Goal: Information Seeking & Learning: Understand process/instructions

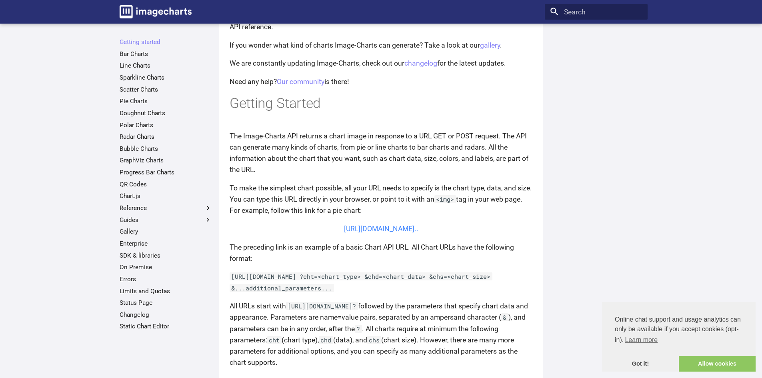
scroll to position [160, 0]
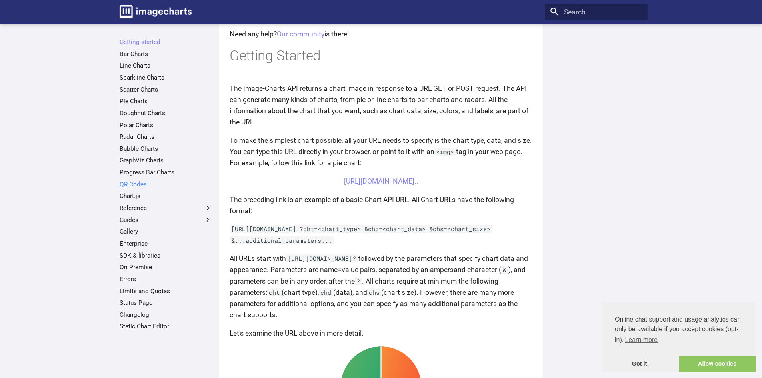
click at [142, 182] on link "QR Codes" at bounding box center [166, 184] width 92 height 8
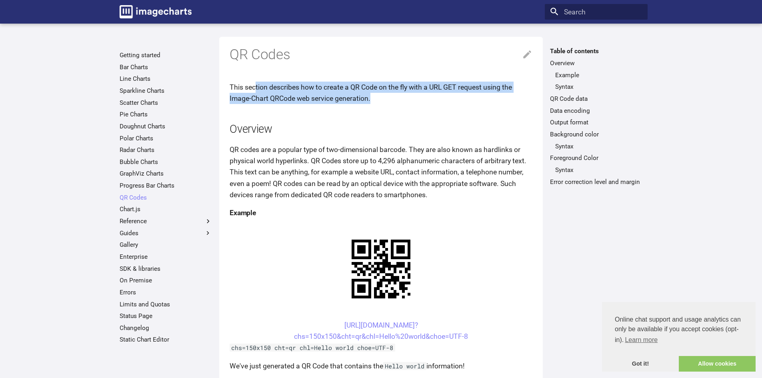
drag, startPoint x: 256, startPoint y: 89, endPoint x: 504, endPoint y: 103, distance: 248.9
click at [484, 99] on p "This section describes how to create a QR Code on the fly with a URL GET reques…" at bounding box center [381, 93] width 303 height 22
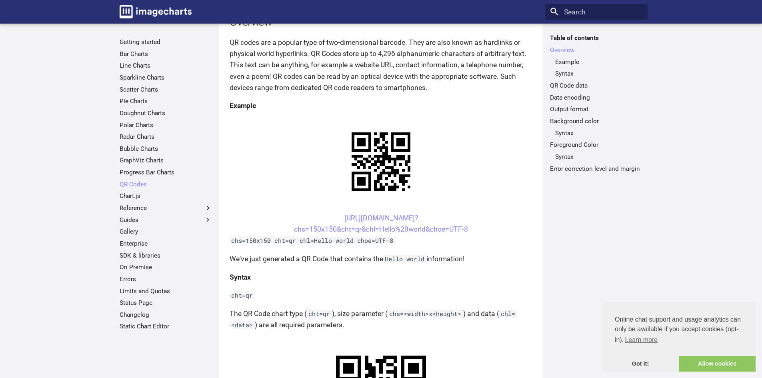
scroll to position [160, 0]
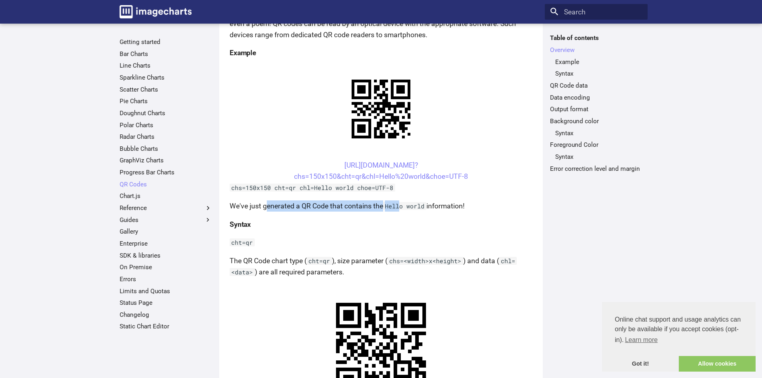
drag, startPoint x: 267, startPoint y: 206, endPoint x: 406, endPoint y: 212, distance: 139.4
click at [405, 211] on p "We've just generated a QR Code that contains the Hello world information!" at bounding box center [381, 205] width 303 height 11
click at [415, 221] on h4 "Syntax" at bounding box center [381, 224] width 303 height 11
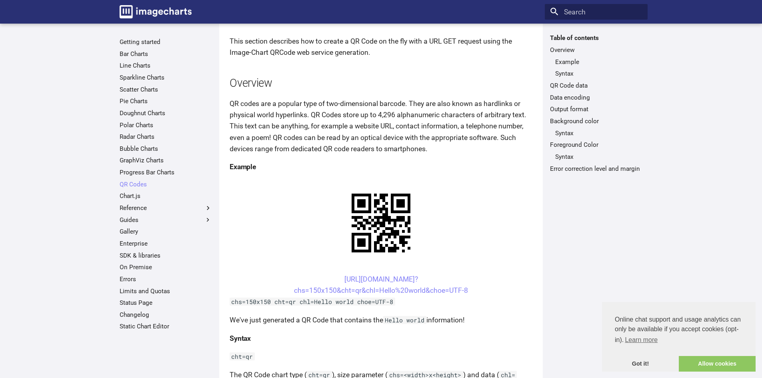
scroll to position [80, 0]
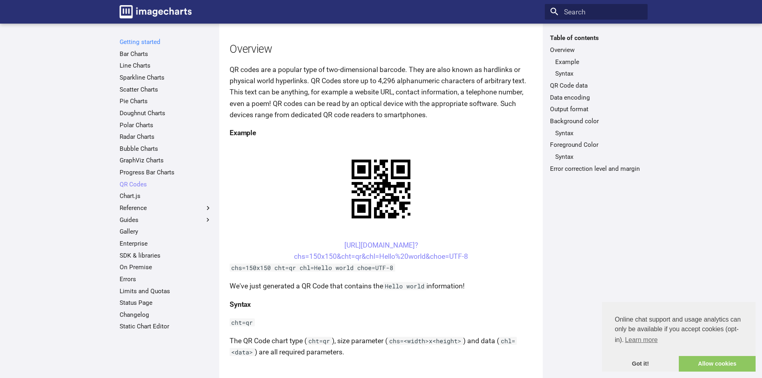
click at [138, 42] on link "Getting started" at bounding box center [166, 42] width 92 height 8
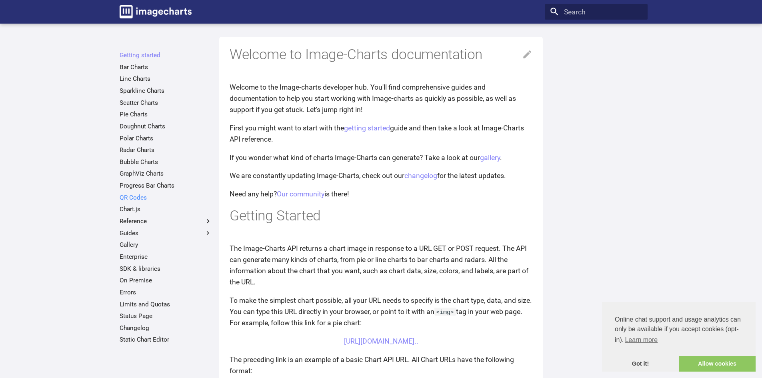
click at [128, 196] on link "QR Codes" at bounding box center [166, 198] width 92 height 8
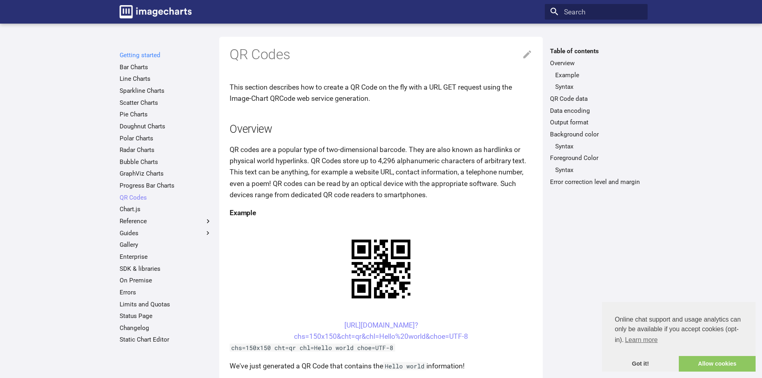
click at [126, 56] on link "Getting started" at bounding box center [166, 55] width 92 height 8
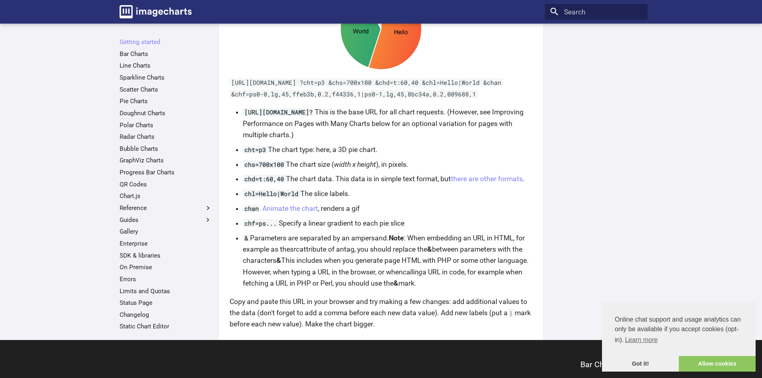
scroll to position [560, 0]
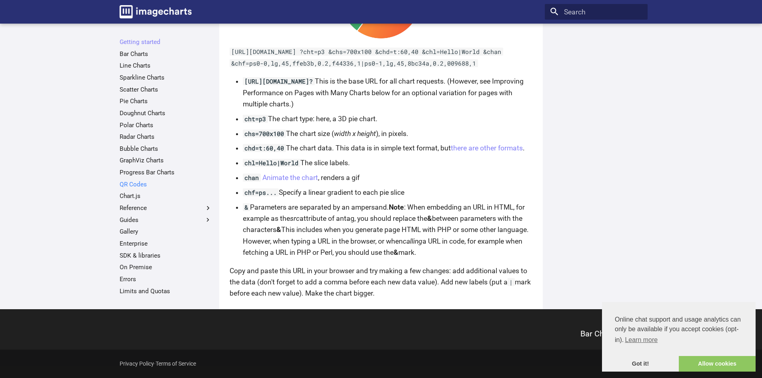
click at [134, 186] on link "QR Codes" at bounding box center [166, 184] width 92 height 8
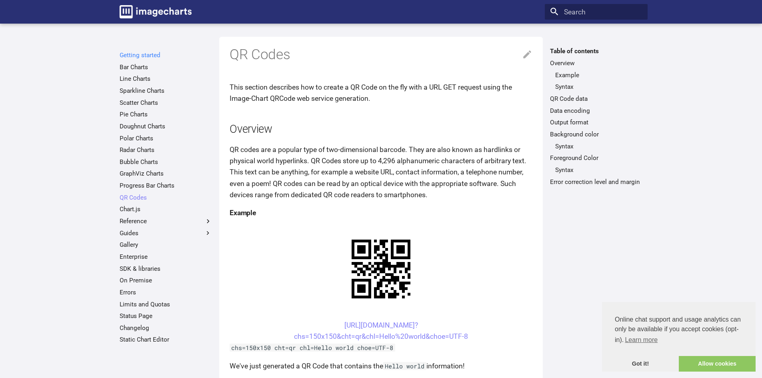
drag, startPoint x: 136, startPoint y: 48, endPoint x: 136, endPoint y: 55, distance: 7.2
click at [136, 55] on nav "Getting started Bar Charts Line Charts Sparkline Charts Scatter Charts Pie Char…" at bounding box center [165, 195] width 103 height 297
click at [136, 53] on link "Getting started" at bounding box center [166, 55] width 92 height 8
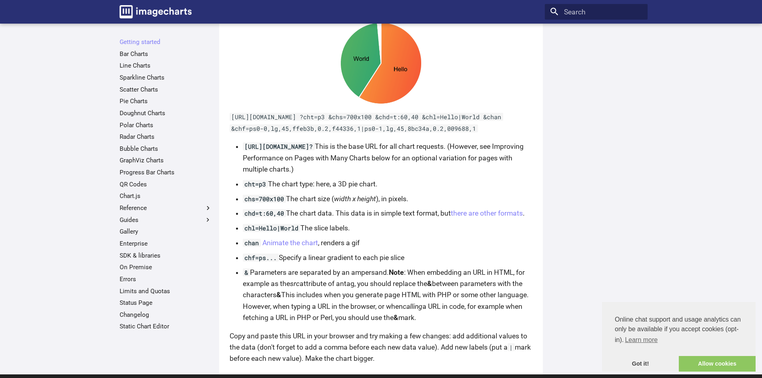
scroll to position [480, 0]
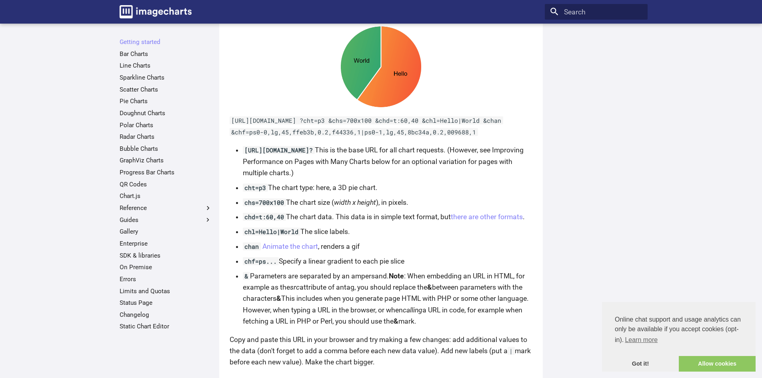
drag, startPoint x: 357, startPoint y: 162, endPoint x: 245, endPoint y: 165, distance: 111.3
click at [245, 154] on code "[URL][DOMAIN_NAME]?" at bounding box center [279, 150] width 72 height 8
copy code "[URL][DOMAIN_NAME]?"
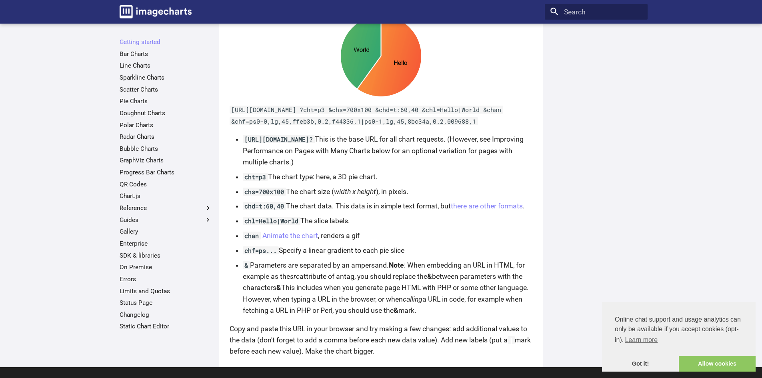
scroll to position [320, 0]
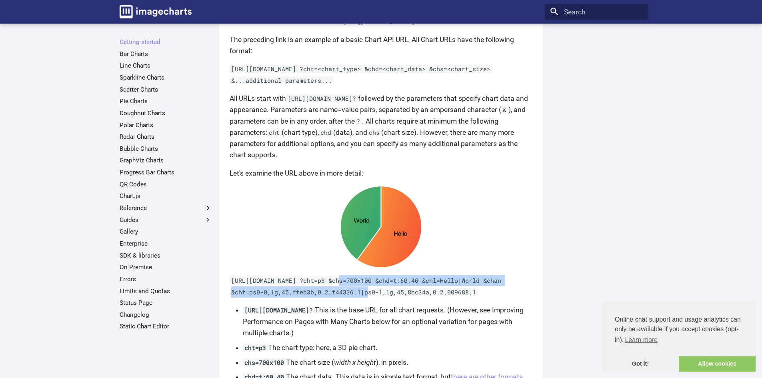
drag, startPoint x: 339, startPoint y: 292, endPoint x: 356, endPoint y: 302, distance: 20.5
click at [350, 296] on code "[URL][DOMAIN_NAME] ?cht=p3 &chs=700x100 &chd=t:60,40 &chl=Hello|World &chan &ch…" at bounding box center [367, 286] width 274 height 19
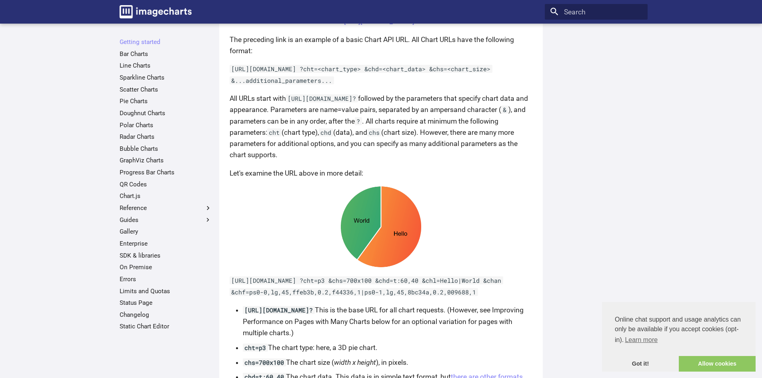
click at [313, 287] on p "[URL][DOMAIN_NAME] ?cht=p3 &chs=700x100 &chd=t:60,40 &chl=Hello|World &chan &ch…" at bounding box center [381, 286] width 303 height 22
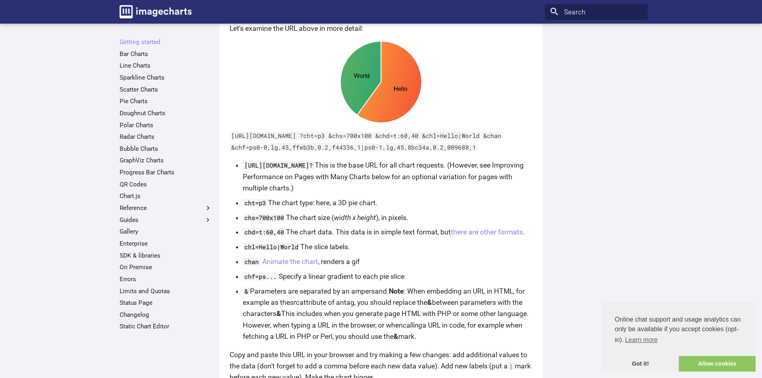
scroll to position [480, 0]
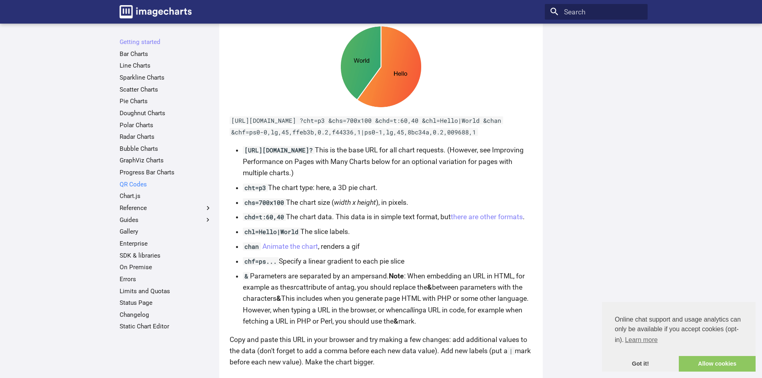
click at [135, 184] on link "QR Codes" at bounding box center [166, 184] width 92 height 8
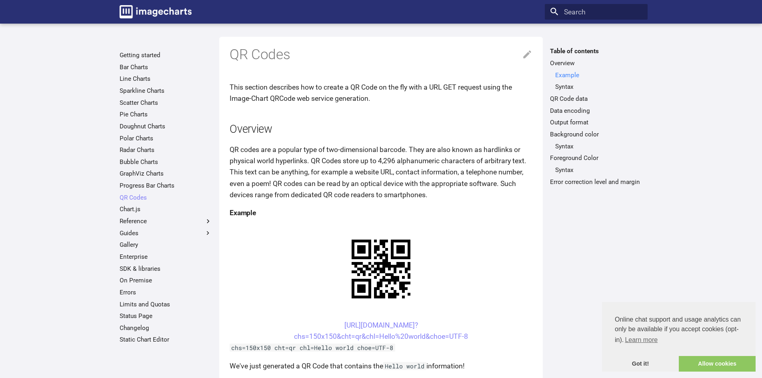
click at [576, 73] on link "Example" at bounding box center [598, 75] width 87 height 8
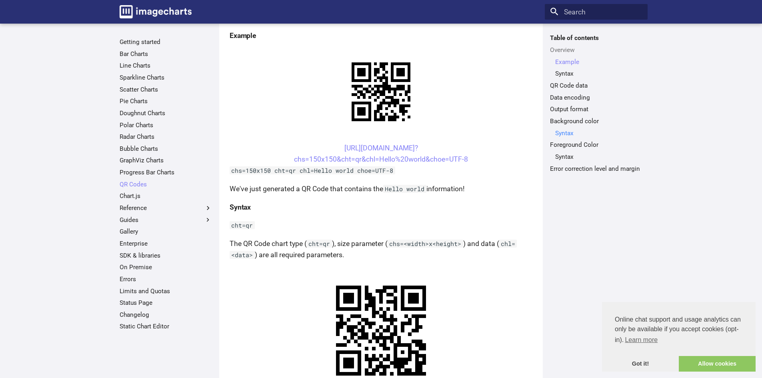
click at [575, 129] on link "Syntax" at bounding box center [598, 133] width 87 height 8
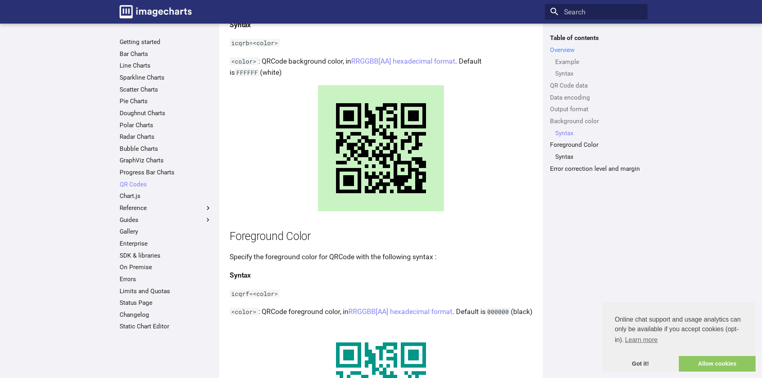
click at [557, 53] on link "Overview" at bounding box center [596, 50] width 92 height 8
